Goal: Task Accomplishment & Management: Manage account settings

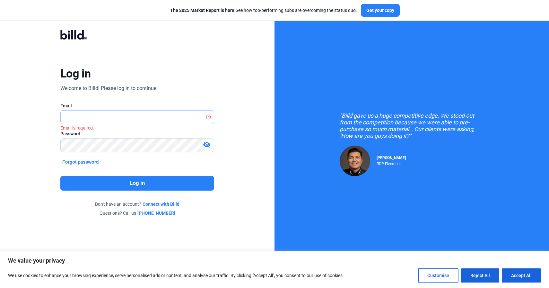
type input "[PERSON_NAME][EMAIL_ADDRESS][DOMAIN_NAME]"
click at [145, 187] on button "Log in" at bounding box center [137, 183] width 154 height 15
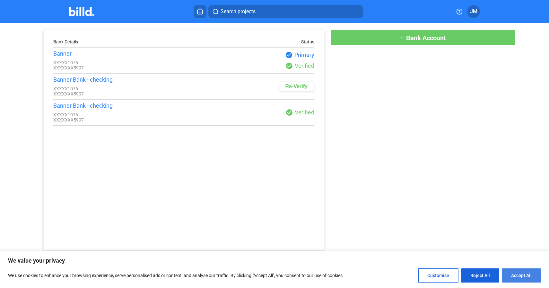
click at [521, 271] on button "Accept All" at bounding box center [521, 275] width 39 height 14
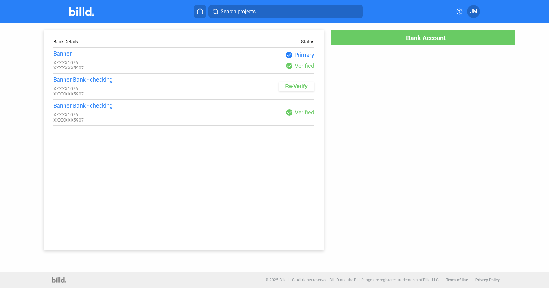
checkbox input "true"
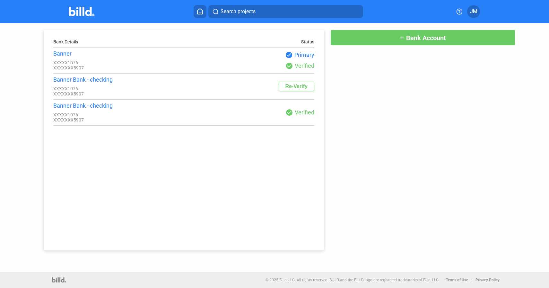
click at [297, 84] on button "Re-Verify" at bounding box center [297, 87] width 36 height 10
